Goal: Task Accomplishment & Management: Manage account settings

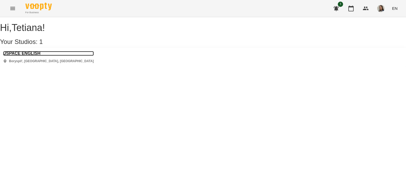
click at [26, 56] on h3 "USPACE ENGLISH" at bounding box center [48, 53] width 91 height 5
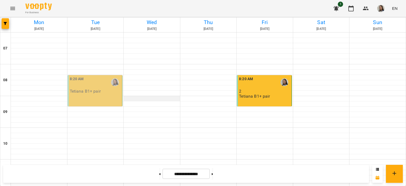
scroll to position [344, 0]
click at [213, 177] on button at bounding box center [212, 174] width 1 height 12
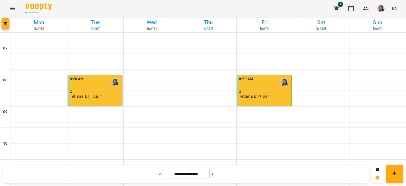
scroll to position [291, 0]
click at [213, 174] on icon at bounding box center [212, 174] width 1 height 2
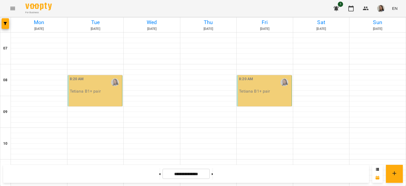
scroll to position [0, 0]
click at [159, 176] on button at bounding box center [159, 174] width 1 height 12
type input "**********"
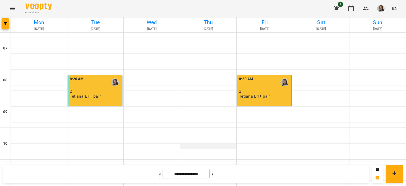
scroll to position [344, 0]
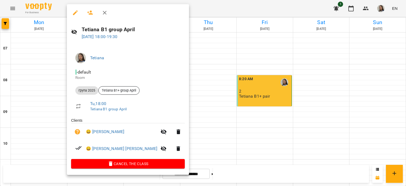
click at [170, 8] on div at bounding box center [203, 93] width 406 height 186
